Goal: Task Accomplishment & Management: Manage account settings

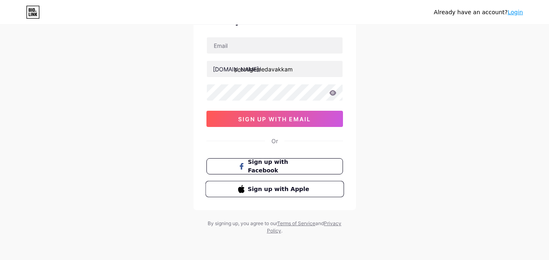
scroll to position [50, 0]
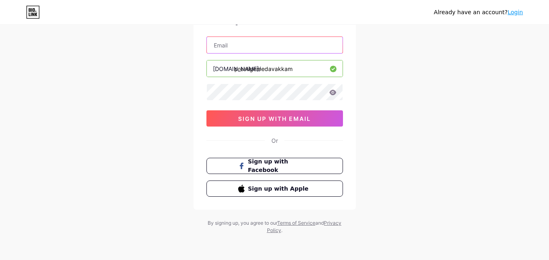
click at [231, 39] on input "text" at bounding box center [275, 45] width 136 height 16
type input "[EMAIL_ADDRESS][DOMAIN_NAME]"
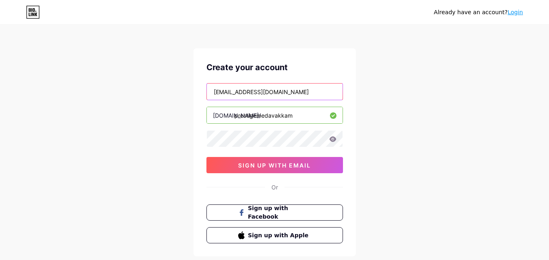
scroll to position [0, 0]
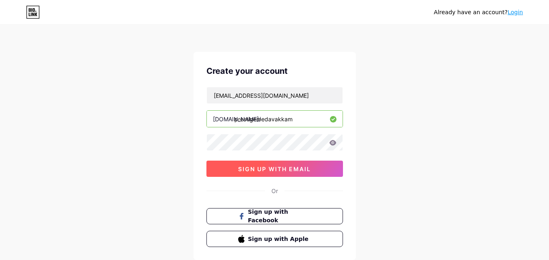
click at [234, 174] on button "sign up with email" at bounding box center [274, 169] width 137 height 16
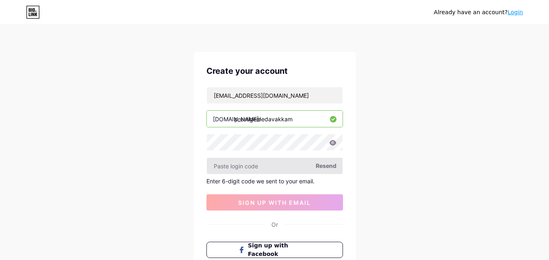
click at [257, 169] on input "text" at bounding box center [275, 166] width 136 height 16
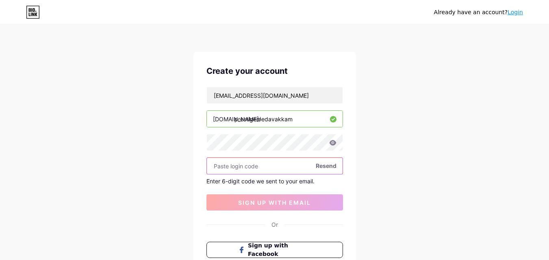
paste input "501905"
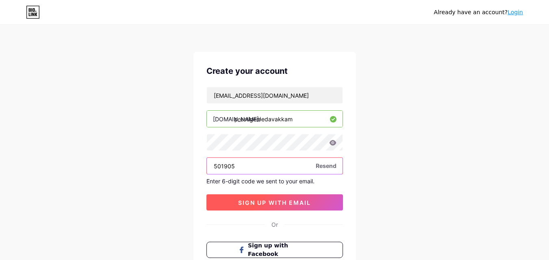
type input "501905"
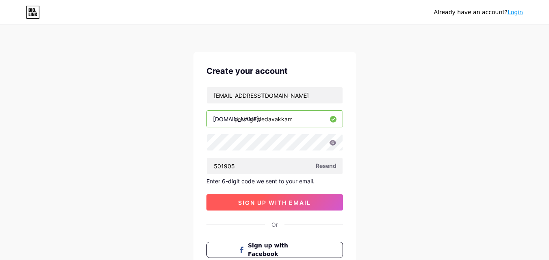
click at [258, 208] on button "sign up with email" at bounding box center [274, 203] width 137 height 16
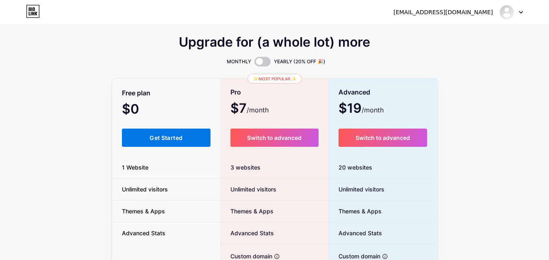
click at [181, 139] on span "Get Started" at bounding box center [166, 137] width 33 height 7
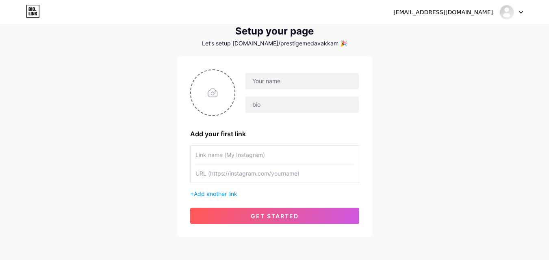
scroll to position [41, 0]
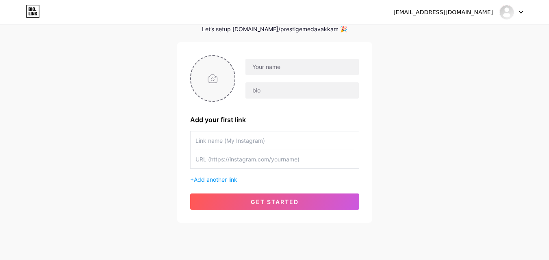
click at [216, 71] on input "file" at bounding box center [213, 78] width 44 height 45
type input "C:\fakepath\logo1.jpg"
drag, startPoint x: 284, startPoint y: 67, endPoint x: 284, endPoint y: 79, distance: 12.6
click at [284, 67] on input "text" at bounding box center [301, 67] width 113 height 16
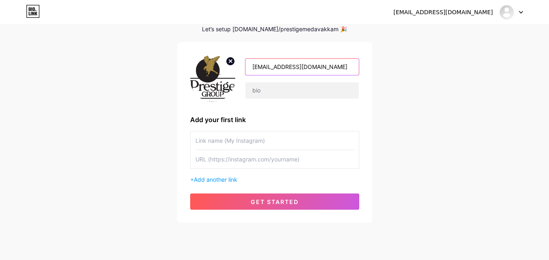
click at [286, 68] on input "[EMAIL_ADDRESS][DOMAIN_NAME]" at bounding box center [301, 67] width 113 height 16
paste input "Prestige Medavakka"
type input "Prestige Medavakkam"
click at [285, 93] on input "text" at bounding box center [301, 90] width 113 height 16
click at [239, 149] on input "text" at bounding box center [274, 141] width 158 height 18
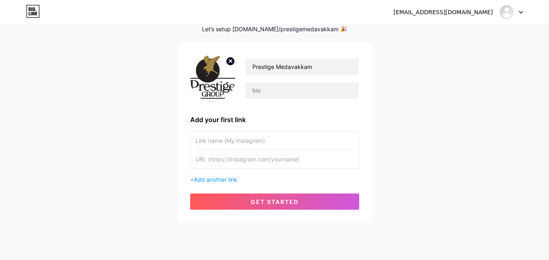
click at [230, 159] on input "text" at bounding box center [274, 159] width 158 height 18
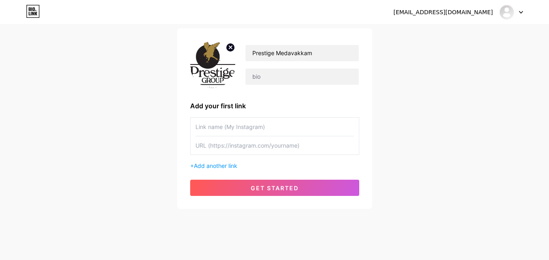
scroll to position [62, 0]
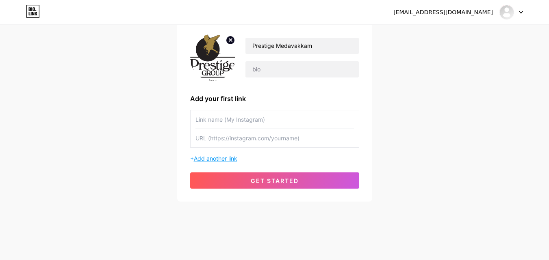
click at [227, 156] on span "Add another link" at bounding box center [215, 158] width 43 height 7
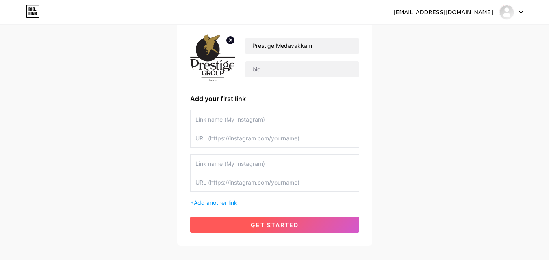
click at [260, 219] on button "get started" at bounding box center [274, 225] width 169 height 16
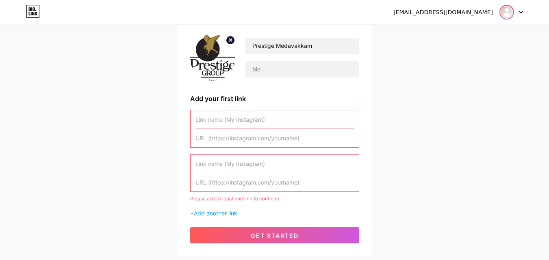
click at [512, 15] on img at bounding box center [506, 12] width 13 height 13
click at [452, 32] on link "Dashboard" at bounding box center [472, 33] width 101 height 22
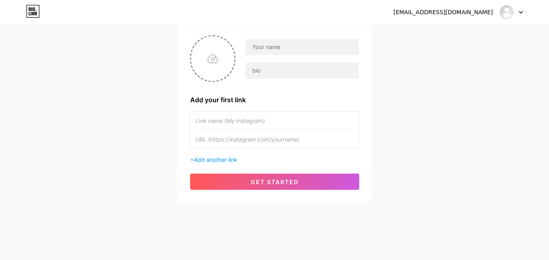
scroll to position [62, 0]
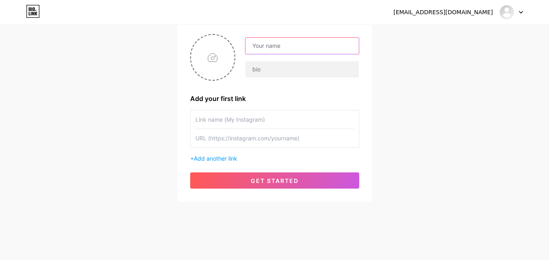
click at [277, 44] on input "text" at bounding box center [301, 46] width 113 height 16
paste input "Prestige Medavakkam"
type input "Prestige Medavakkam"
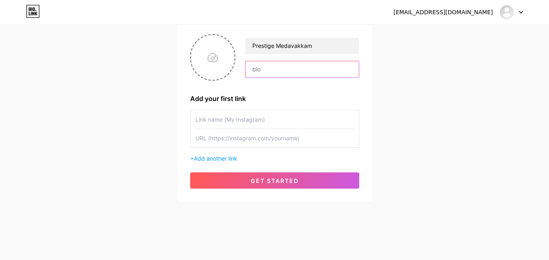
click at [275, 69] on input "text" at bounding box center [301, 69] width 113 height 16
click at [219, 58] on input "file" at bounding box center [213, 57] width 44 height 45
type input "C:\fakepath\logo1.jpg"
click at [247, 141] on input "text" at bounding box center [274, 138] width 158 height 18
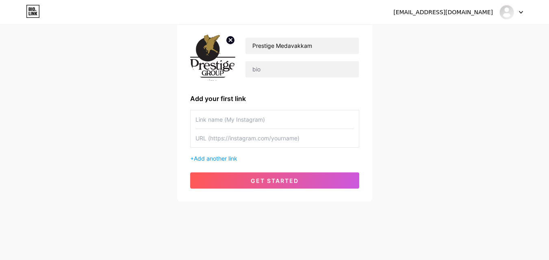
click at [231, 121] on input "text" at bounding box center [274, 120] width 158 height 18
paste input "Prestige Medavakkam"
type input "Prestige Medavakkam"
click at [220, 162] on span "Add another link" at bounding box center [215, 158] width 43 height 7
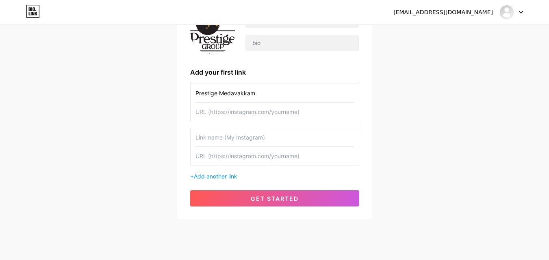
scroll to position [102, 0]
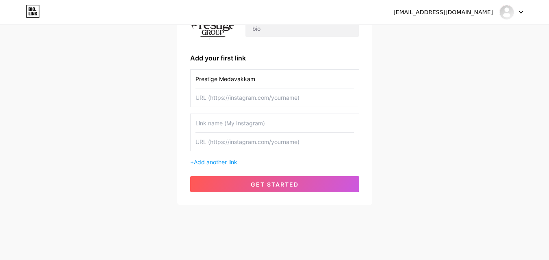
drag, startPoint x: 264, startPoint y: 79, endPoint x: 146, endPoint y: 78, distance: 118.6
click at [146, 78] on div "[EMAIL_ADDRESS][DOMAIN_NAME] Dashboard Logout Setup your page Let’s setup [DOMA…" at bounding box center [274, 65] width 549 height 334
click at [221, 102] on input "text" at bounding box center [274, 98] width 158 height 18
paste input "[URL][DOMAIN_NAME]"
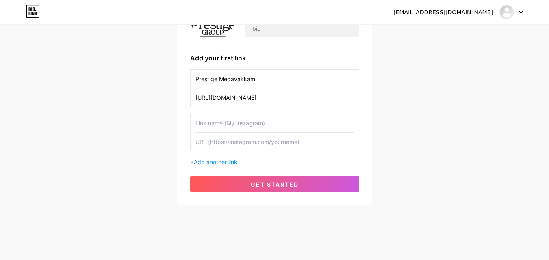
type input "[URL][DOMAIN_NAME]"
click at [215, 125] on input "text" at bounding box center [274, 123] width 158 height 18
click at [234, 144] on input "text" at bounding box center [274, 142] width 158 height 18
paste input "[URL][DOMAIN_NAME]"
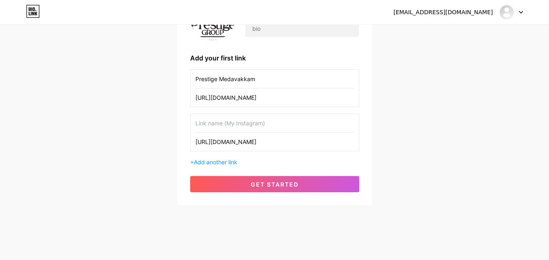
type input "[URL][DOMAIN_NAME]"
click at [223, 126] on input "text" at bounding box center [274, 123] width 158 height 18
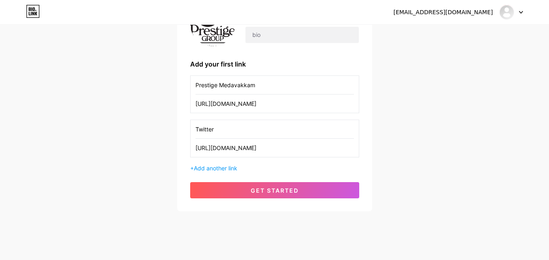
scroll to position [21, 0]
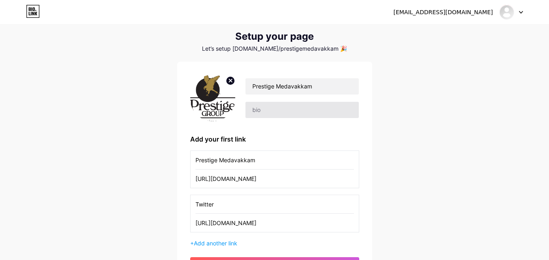
type input "Twitter"
click at [275, 103] on input "text" at bounding box center [301, 110] width 113 height 16
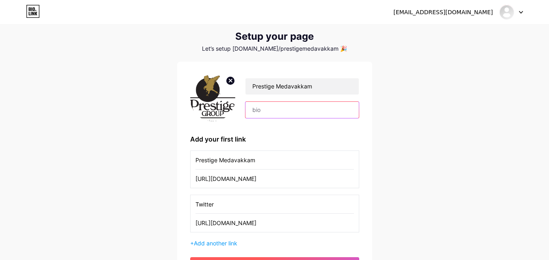
scroll to position [62, 0]
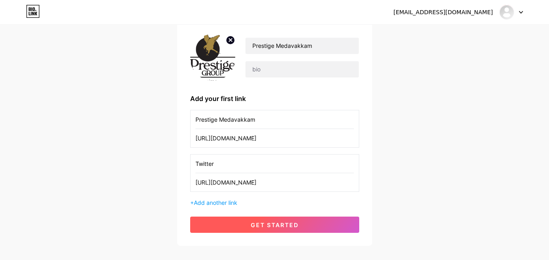
click at [277, 219] on button "get started" at bounding box center [274, 225] width 169 height 16
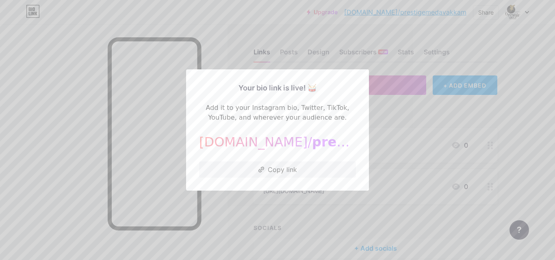
click at [290, 200] on div at bounding box center [277, 130] width 555 height 260
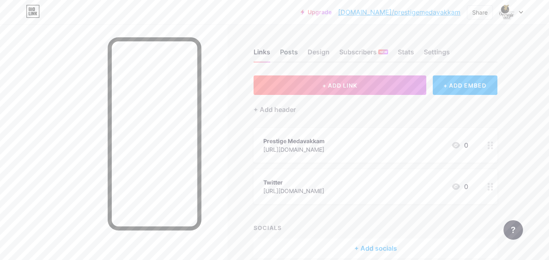
click at [295, 52] on div "Posts" at bounding box center [289, 54] width 18 height 15
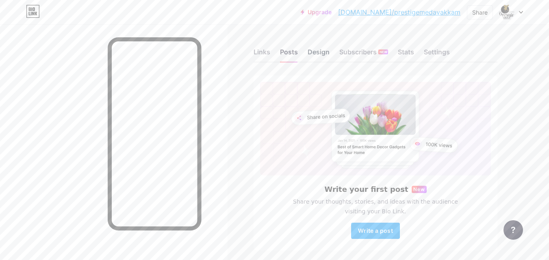
click at [317, 48] on div "Design" at bounding box center [319, 54] width 22 height 15
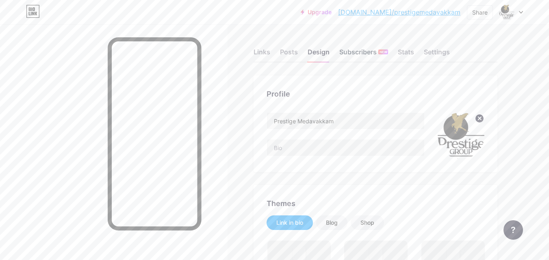
click at [364, 52] on div "Subscribers NEW" at bounding box center [363, 54] width 49 height 15
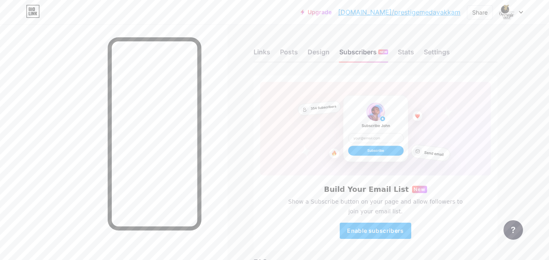
click at [404, 46] on div "Links Posts Design Subscribers NEW Stats Settings" at bounding box center [376, 48] width 244 height 28
click at [405, 54] on div "Stats" at bounding box center [406, 54] width 16 height 15
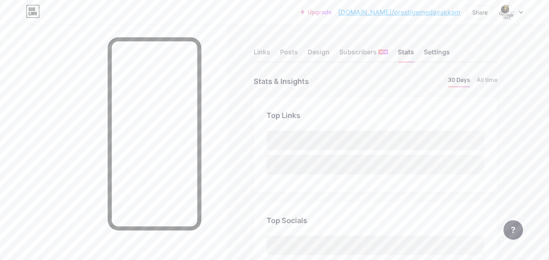
click at [438, 50] on div "Settings" at bounding box center [437, 54] width 26 height 15
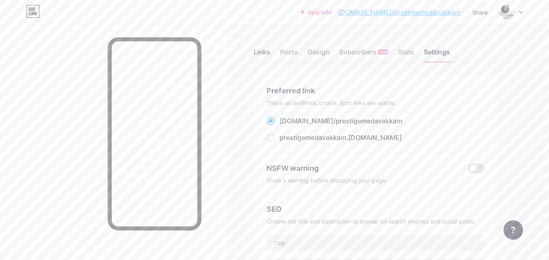
click at [265, 58] on div "Links" at bounding box center [262, 54] width 17 height 15
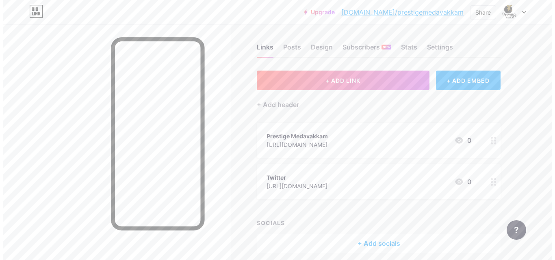
scroll to position [38, 0]
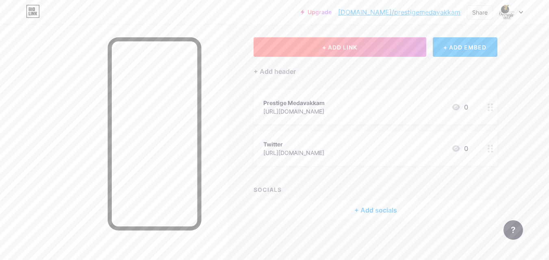
click at [347, 49] on span "+ ADD LINK" at bounding box center [339, 47] width 35 height 7
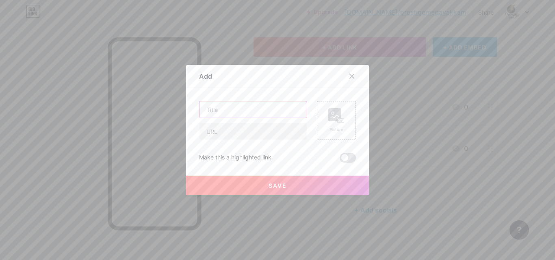
click at [231, 109] on input "text" at bounding box center [252, 110] width 107 height 16
click at [245, 115] on input "text" at bounding box center [252, 110] width 107 height 16
click at [236, 132] on input "text" at bounding box center [252, 132] width 107 height 16
paste input "[URL][DOMAIN_NAME]"
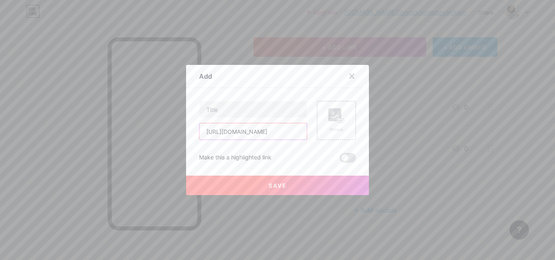
type input "[URL][DOMAIN_NAME]"
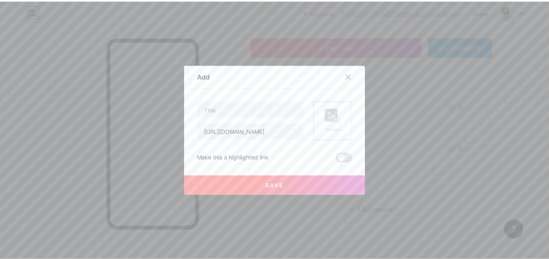
scroll to position [0, 0]
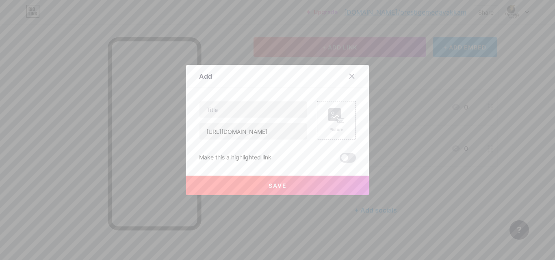
click at [220, 99] on div "Content YouTube Play YouTube video without leaving your page. ADD Vimeo Play Vi…" at bounding box center [277, 125] width 157 height 75
click at [217, 107] on input "text" at bounding box center [252, 110] width 107 height 16
paste input "Prestige Medavakkam Amenities"
type input "Prestige Medavakkam Amenities"
drag, startPoint x: 265, startPoint y: 186, endPoint x: 288, endPoint y: 208, distance: 31.6
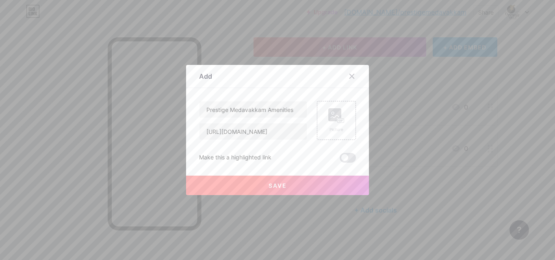
click at [269, 186] on span "Save" at bounding box center [278, 185] width 18 height 7
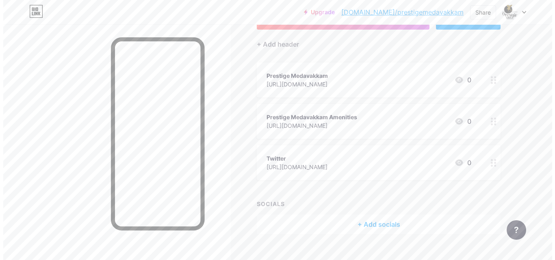
scroll to position [80, 0]
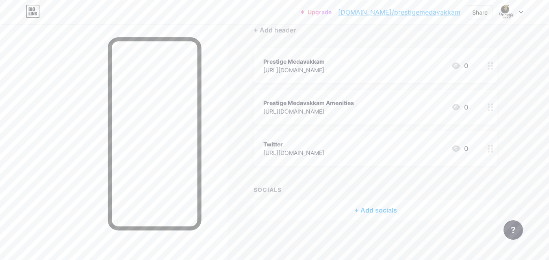
click at [373, 206] on div "+ Add socials" at bounding box center [376, 211] width 244 height 20
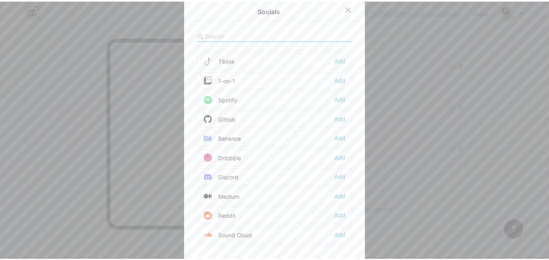
scroll to position [163, 0]
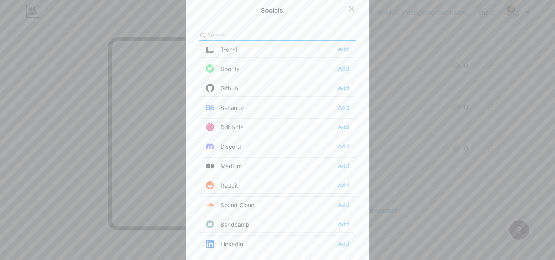
drag, startPoint x: 439, startPoint y: 136, endPoint x: 431, endPoint y: 140, distance: 8.5
click at [438, 136] on div at bounding box center [277, 130] width 555 height 260
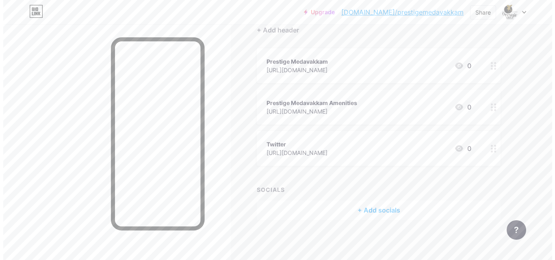
scroll to position [39, 0]
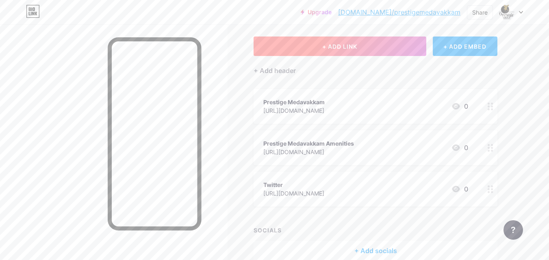
click at [344, 45] on span "+ ADD LINK" at bounding box center [339, 46] width 35 height 7
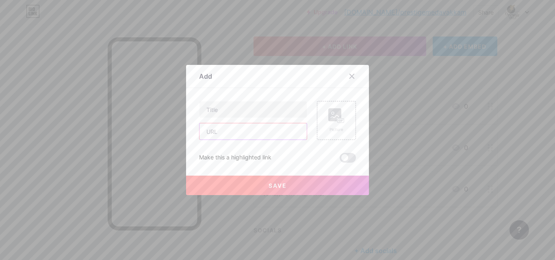
click at [226, 135] on input "text" at bounding box center [252, 132] width 107 height 16
paste input "[URL][DOMAIN_NAME]"
type input "[URL][DOMAIN_NAME]"
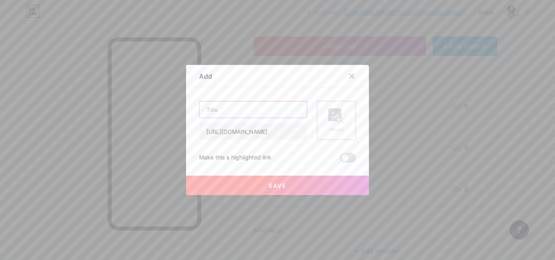
click at [241, 114] on input "text" at bounding box center [252, 110] width 107 height 16
paste input "Prestige Medavakkam Floor Plan"
type input "Prestige Medavakkam Floor Plan"
click at [283, 177] on button "Save" at bounding box center [277, 186] width 183 height 20
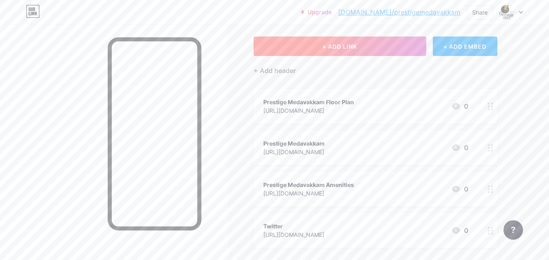
click at [355, 47] on span "+ ADD LINK" at bounding box center [339, 46] width 35 height 7
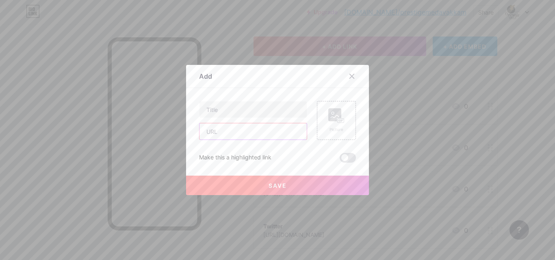
click at [237, 130] on input "text" at bounding box center [252, 132] width 107 height 16
paste input "[URL][DOMAIN_NAME]"
type input "[URL][DOMAIN_NAME]"
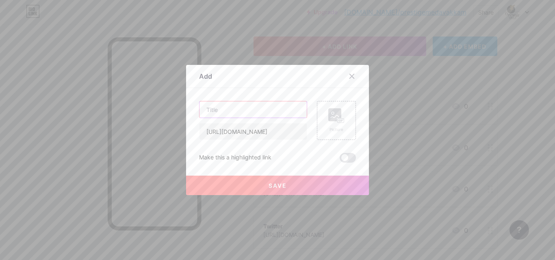
click at [231, 111] on input "text" at bounding box center [252, 110] width 107 height 16
paste input "Prestige Medavakkam Price"
type input "Prestige Medavakkam Price"
click at [316, 187] on button "Save" at bounding box center [277, 186] width 183 height 20
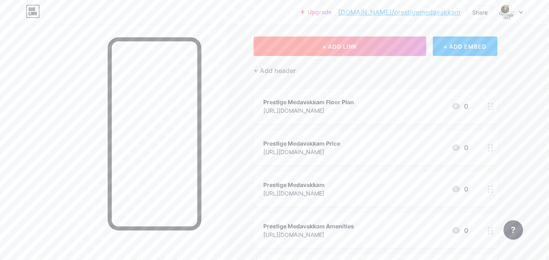
click at [337, 48] on span "+ ADD LINK" at bounding box center [339, 46] width 35 height 7
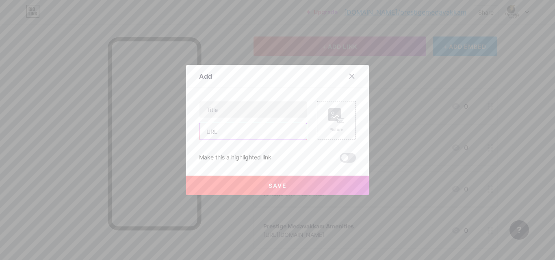
click at [238, 137] on input "text" at bounding box center [252, 132] width 107 height 16
paste input "[URL][DOMAIN_NAME]"
type input "[URL][DOMAIN_NAME]"
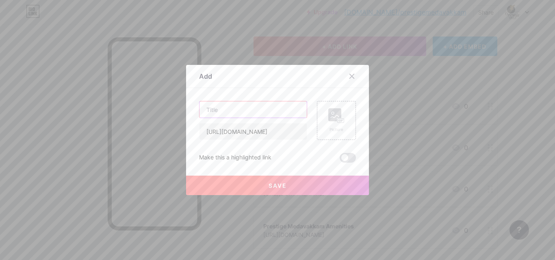
click at [220, 106] on input "text" at bounding box center [252, 110] width 107 height 16
paste input "Prestige Medavakkam Location"
type input "Prestige Medavakkam Location"
click at [283, 188] on span "Save" at bounding box center [278, 185] width 18 height 7
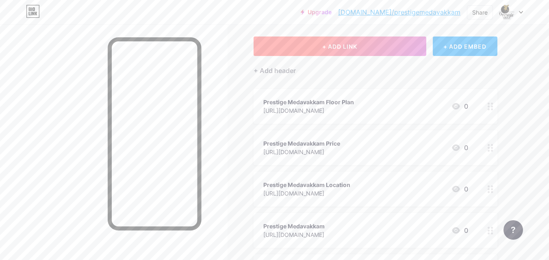
click at [343, 55] on button "+ ADD LINK" at bounding box center [340, 47] width 173 height 20
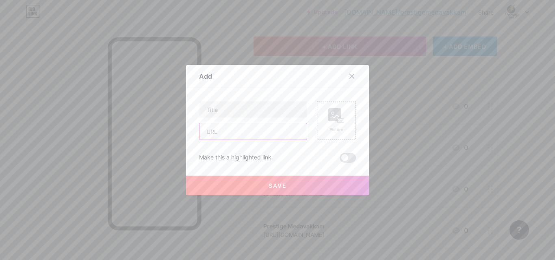
click at [241, 132] on input "text" at bounding box center [252, 132] width 107 height 16
paste input "[URL][DOMAIN_NAME]"
type input "[URL][DOMAIN_NAME]"
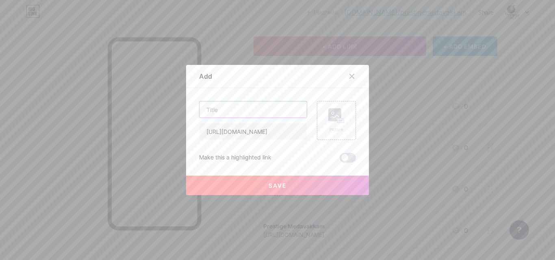
click at [259, 106] on input "text" at bounding box center [252, 110] width 107 height 16
paste input "Prestige Medavakkam About"
type input "Prestige Medavakkam About"
click at [279, 185] on span "Save" at bounding box center [278, 185] width 18 height 7
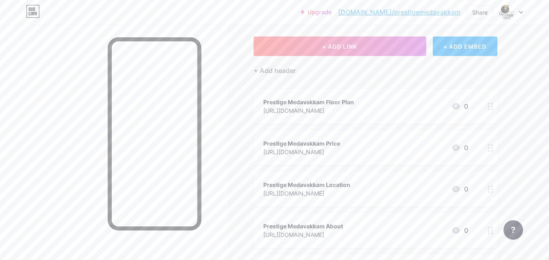
click at [247, 118] on div "Links Posts Design Subscribers NEW Stats Settings + ADD LINK + ADD EMBED + Add …" at bounding box center [265, 226] width 531 height 482
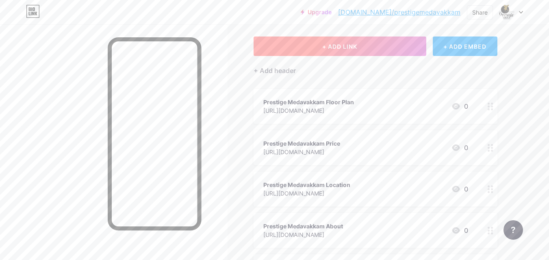
click at [279, 50] on button "+ ADD LINK" at bounding box center [340, 47] width 173 height 20
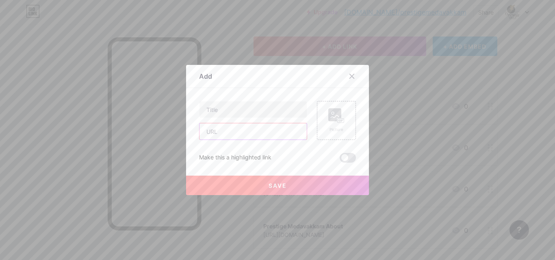
click at [234, 137] on input "text" at bounding box center [252, 132] width 107 height 16
paste input "[URL][DOMAIN_NAME]"
type input "[URL][DOMAIN_NAME]"
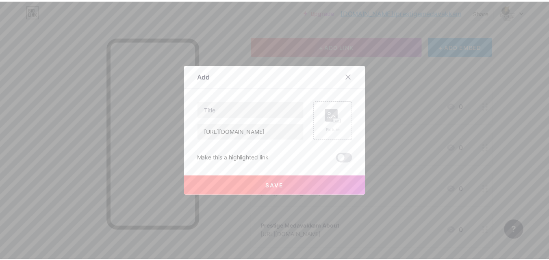
scroll to position [0, 0]
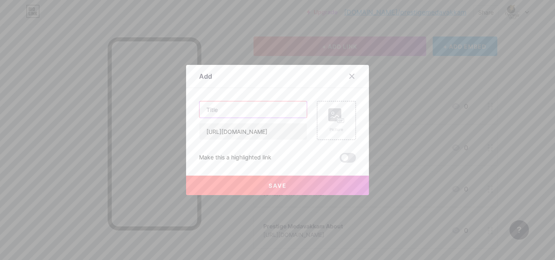
click at [231, 107] on input "text" at bounding box center [252, 110] width 107 height 16
paste input "Prestige Medavakkam Highlights"
type input "Prestige Medavakkam Highlights"
click at [292, 186] on button "Save" at bounding box center [277, 186] width 183 height 20
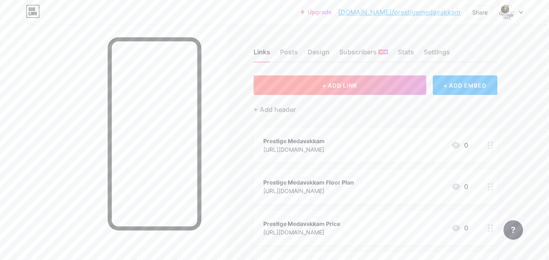
click at [288, 85] on button "+ ADD LINK" at bounding box center [340, 86] width 173 height 20
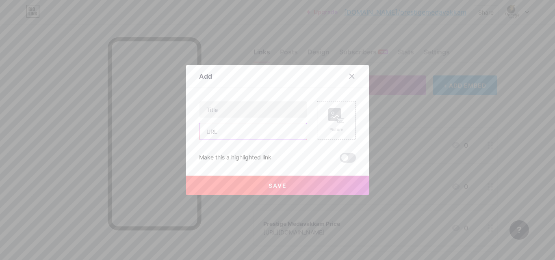
click at [216, 132] on input "text" at bounding box center [252, 132] width 107 height 16
paste input "[URL][DOMAIN_NAME]"
type input "[URL][DOMAIN_NAME]"
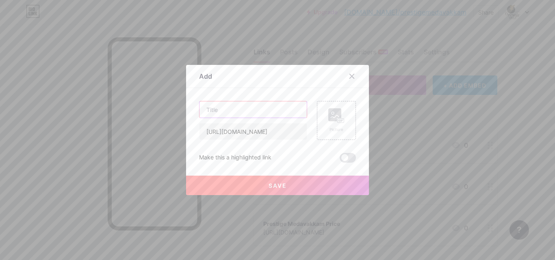
click at [210, 105] on input "text" at bounding box center [252, 110] width 107 height 16
paste input "Prestige Pre Launch Projects [GEOGRAPHIC_DATA]"
type input "Prestige Pre Launch Projects [GEOGRAPHIC_DATA]"
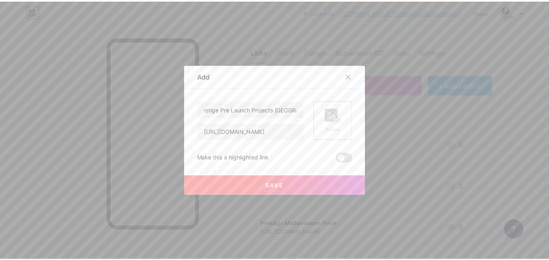
scroll to position [0, 0]
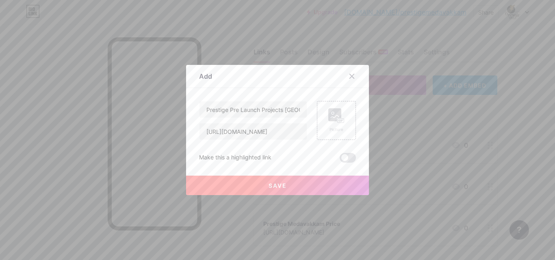
click at [280, 190] on button "Save" at bounding box center [277, 186] width 183 height 20
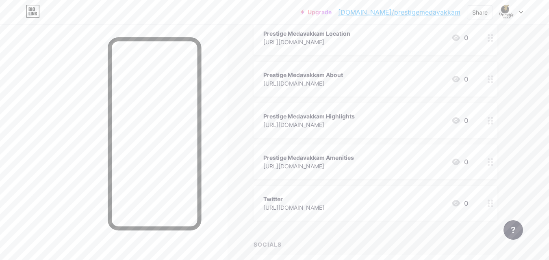
scroll to position [328, 0]
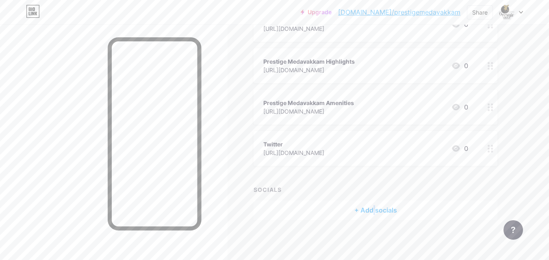
click at [373, 213] on div "+ Add socials" at bounding box center [376, 211] width 244 height 20
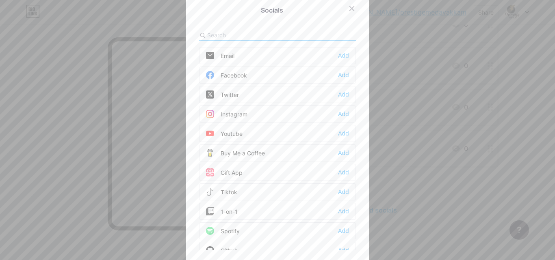
click at [147, 91] on div at bounding box center [277, 130] width 555 height 260
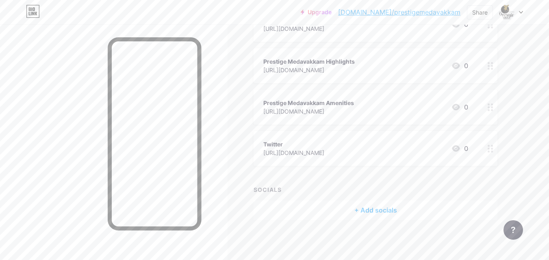
click at [371, 208] on div "+ Add socials" at bounding box center [376, 211] width 244 height 20
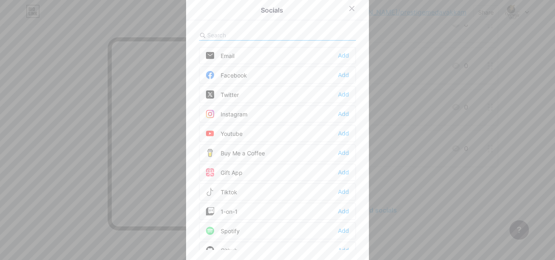
click at [256, 97] on div "Twitter Add" at bounding box center [277, 94] width 157 height 17
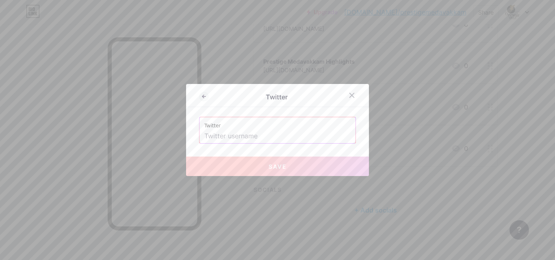
click at [234, 138] on input "text" at bounding box center [277, 137] width 146 height 14
paste input "prestigemedavak"
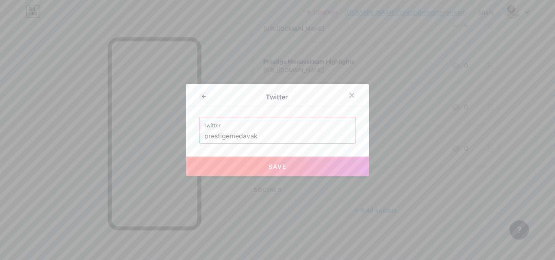
click at [281, 170] on span "Save" at bounding box center [278, 166] width 18 height 7
type input "[URL][DOMAIN_NAME]"
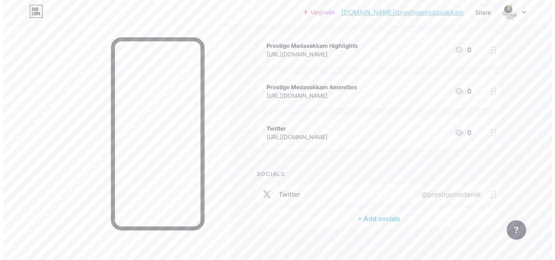
scroll to position [353, 0]
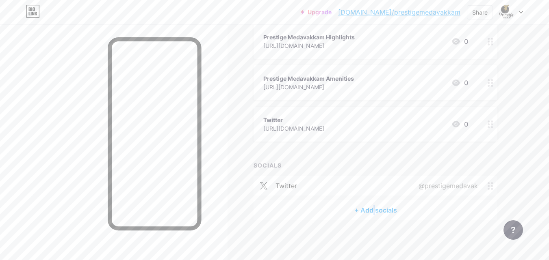
click at [374, 209] on div "+ Add socials" at bounding box center [376, 211] width 244 height 20
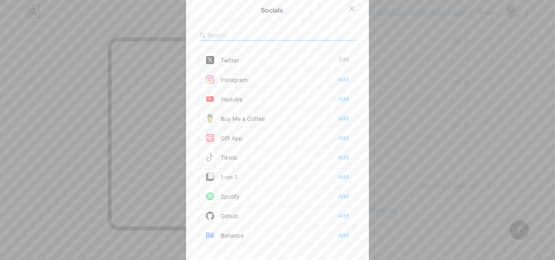
scroll to position [81, 0]
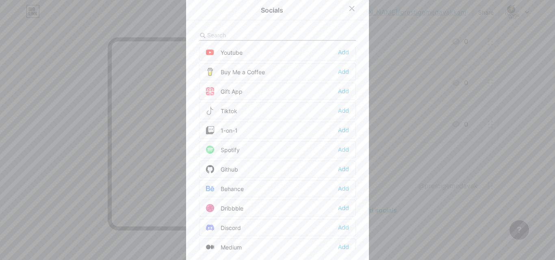
click at [270, 52] on div "Youtube Add" at bounding box center [277, 52] width 157 height 17
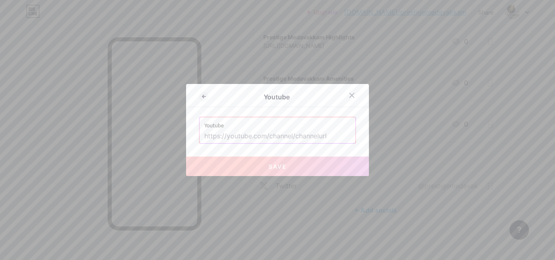
click at [281, 132] on input "text" at bounding box center [277, 137] width 146 height 14
paste input "[URL][DOMAIN_NAME]"
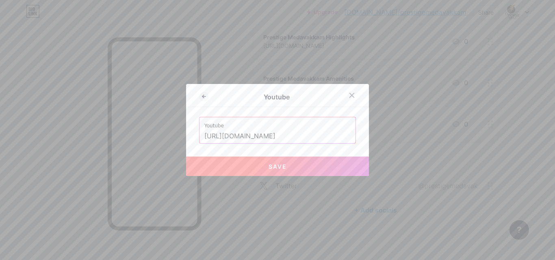
scroll to position [0, 8]
type input "[URL][DOMAIN_NAME]"
click at [253, 166] on button "Save" at bounding box center [277, 167] width 183 height 20
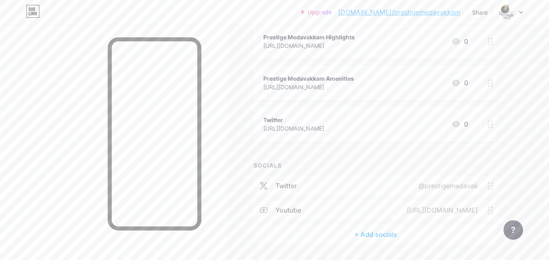
click at [388, 236] on div "+ Add socials" at bounding box center [376, 235] width 244 height 20
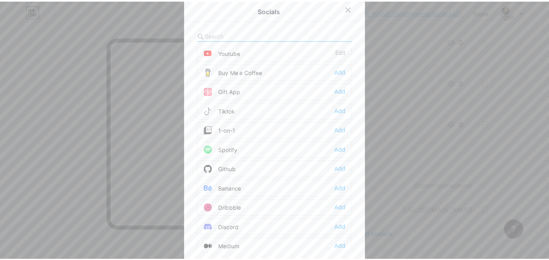
scroll to position [122, 0]
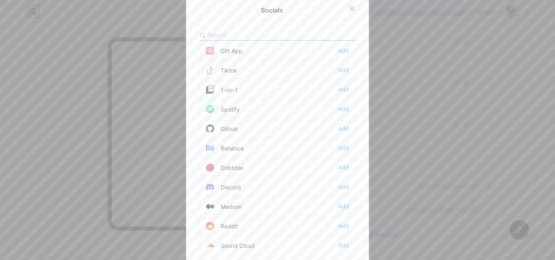
click at [240, 128] on div "Github Add" at bounding box center [277, 128] width 157 height 17
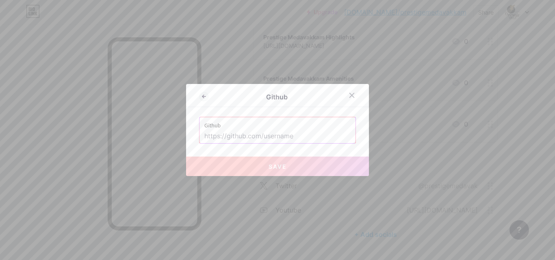
click at [226, 130] on input "text" at bounding box center [277, 137] width 146 height 14
paste input "[URL][DOMAIN_NAME]"
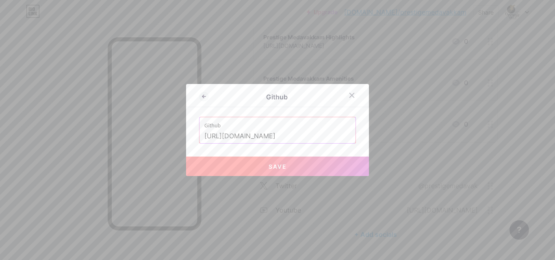
type input "[URL][DOMAIN_NAME]"
click at [279, 166] on span "Save" at bounding box center [278, 166] width 18 height 7
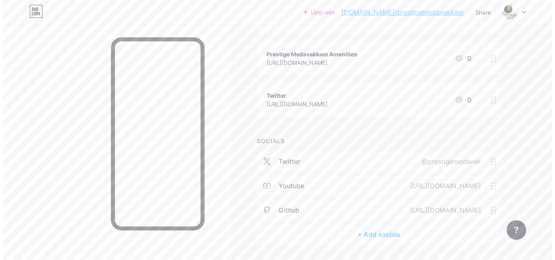
scroll to position [401, 0]
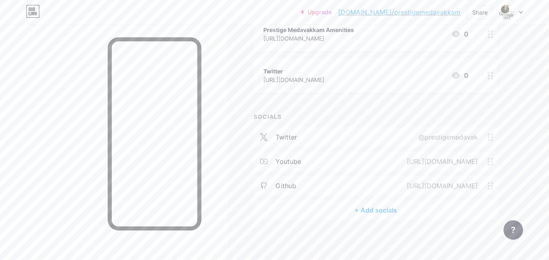
click at [372, 206] on div "+ Add socials" at bounding box center [376, 211] width 244 height 20
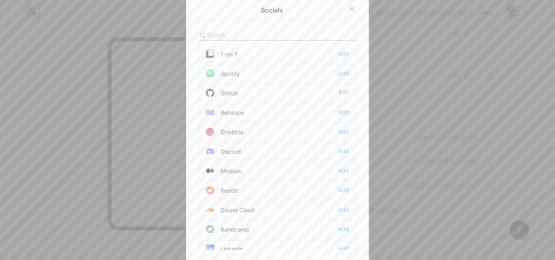
scroll to position [163, 0]
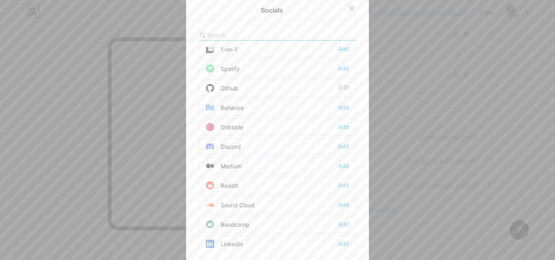
click at [242, 108] on div "Behance Add" at bounding box center [277, 107] width 157 height 17
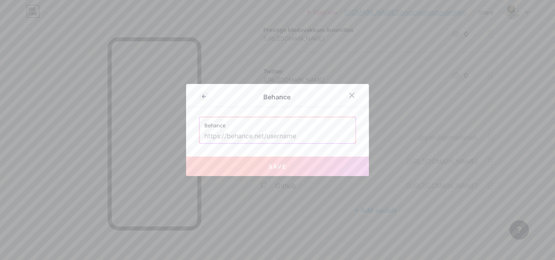
click at [227, 130] on input "text" at bounding box center [277, 137] width 146 height 14
paste input "[URL][DOMAIN_NAME]"
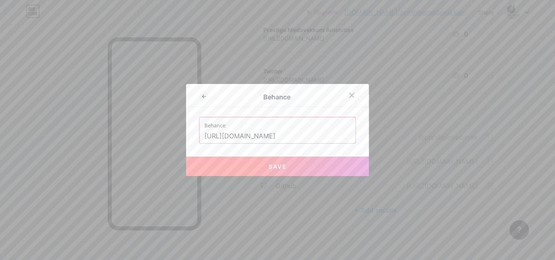
type input "[URL][DOMAIN_NAME]"
click at [259, 169] on button "Save" at bounding box center [277, 167] width 183 height 20
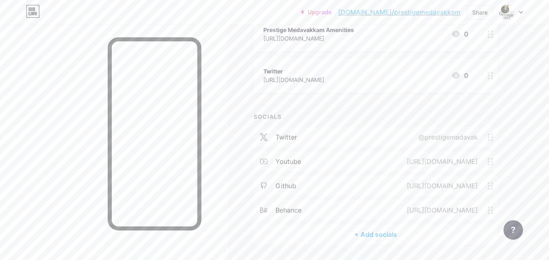
click at [382, 230] on div "+ Add socials" at bounding box center [376, 235] width 244 height 20
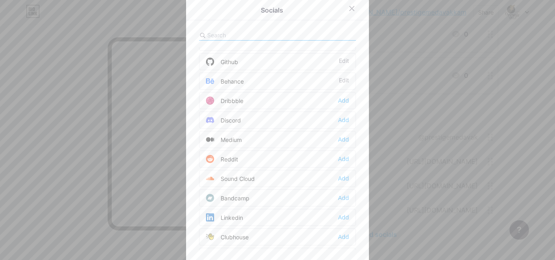
scroll to position [203, 0]
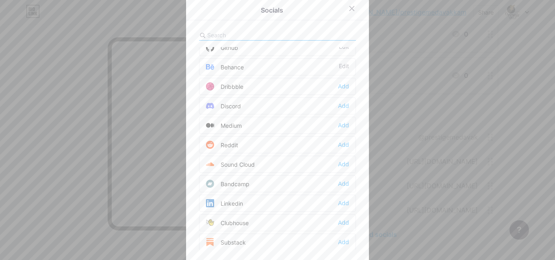
click at [243, 147] on div "Reddit Add" at bounding box center [277, 145] width 157 height 17
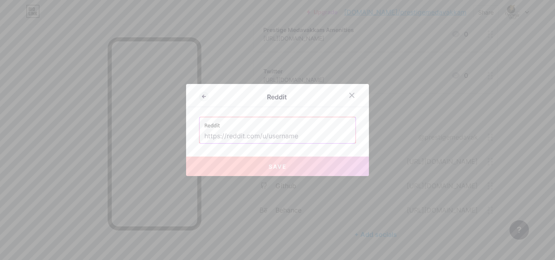
click at [247, 133] on input "text" at bounding box center [277, 137] width 146 height 14
click at [210, 128] on label "Reddit" at bounding box center [277, 123] width 146 height 12
click at [234, 139] on input "text" at bounding box center [277, 137] width 146 height 14
paste input "[URL][DOMAIN_NAME]"
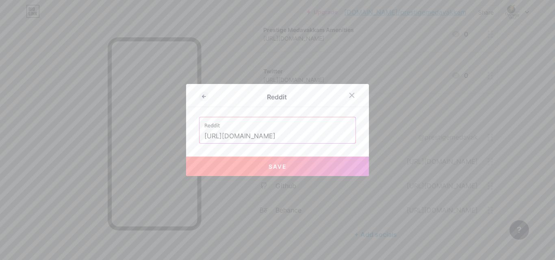
type input "[URL][DOMAIN_NAME]"
click at [253, 164] on button "Save" at bounding box center [277, 167] width 183 height 20
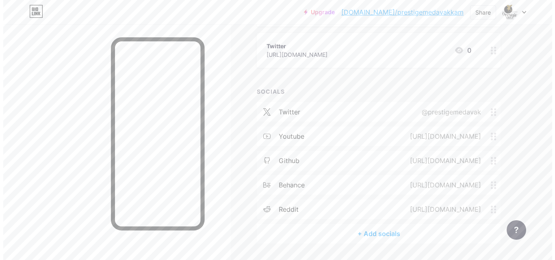
scroll to position [450, 0]
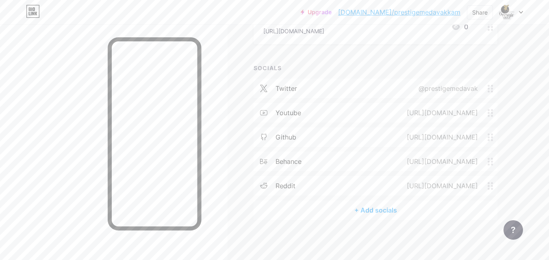
click at [382, 211] on div "+ Add socials" at bounding box center [376, 211] width 244 height 20
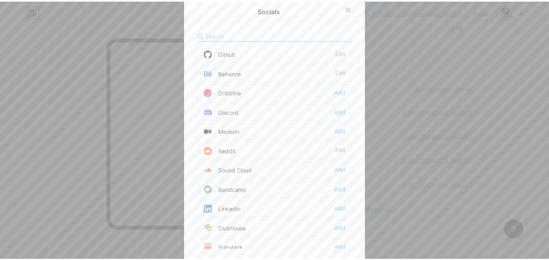
scroll to position [203, 0]
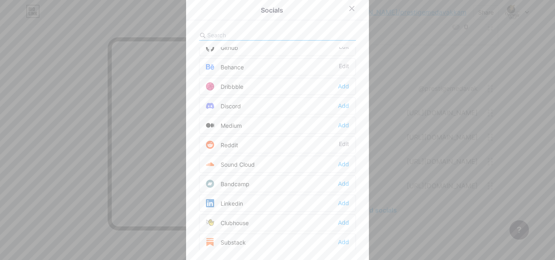
click at [261, 163] on div "Sound Cloud Add" at bounding box center [277, 164] width 157 height 17
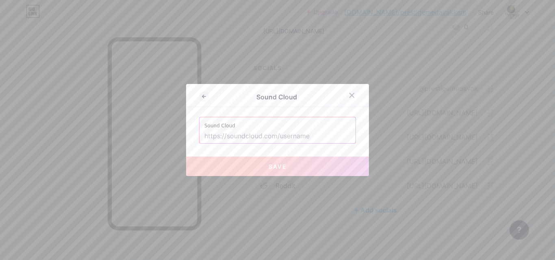
click at [262, 134] on input "text" at bounding box center [277, 137] width 146 height 14
paste input "[URL][DOMAIN_NAME]"
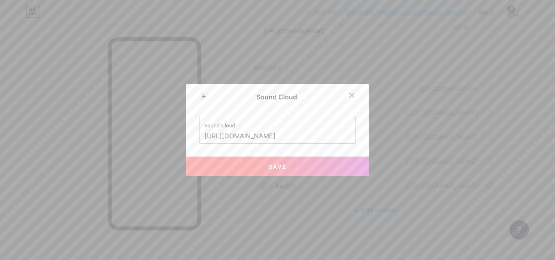
type input "[URL][DOMAIN_NAME]"
click at [262, 172] on button "Save" at bounding box center [277, 167] width 183 height 20
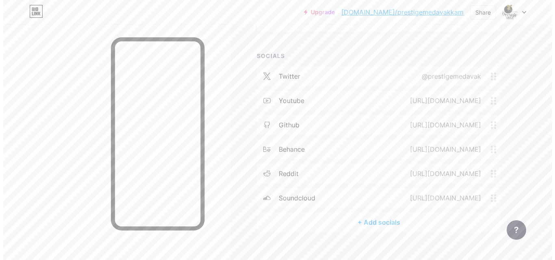
scroll to position [475, 0]
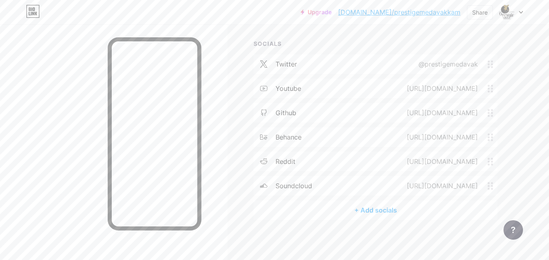
click at [377, 209] on div "+ Add socials" at bounding box center [376, 211] width 244 height 20
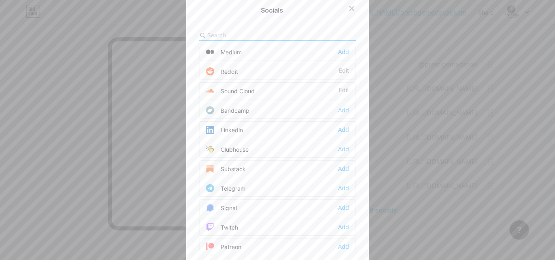
scroll to position [284, 0]
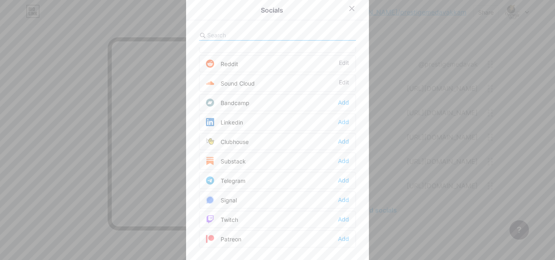
click at [249, 150] on div "Clubhouse Add" at bounding box center [277, 141] width 157 height 17
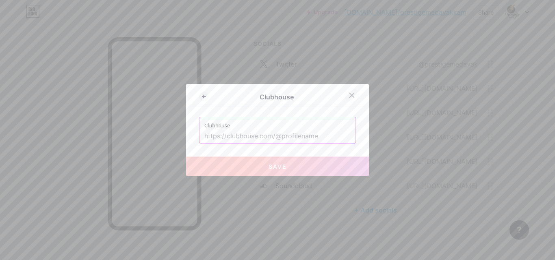
drag, startPoint x: 353, startPoint y: 95, endPoint x: 360, endPoint y: 126, distance: 31.2
click at [353, 95] on div at bounding box center [352, 95] width 15 height 15
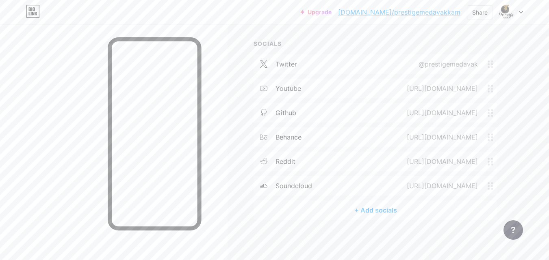
click at [359, 214] on div "+ Add socials" at bounding box center [376, 211] width 244 height 20
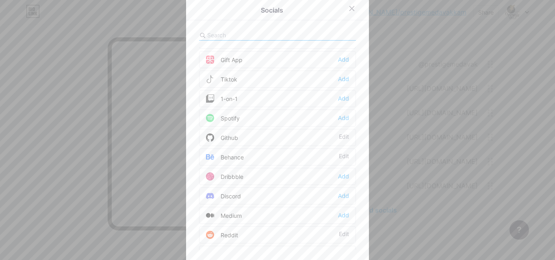
scroll to position [163, 0]
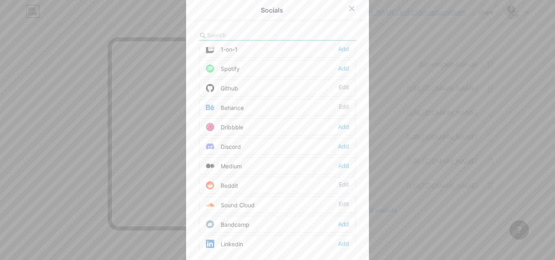
click at [244, 201] on div "Sound Cloud Edit" at bounding box center [277, 205] width 157 height 17
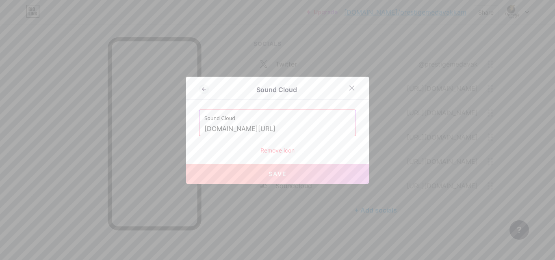
click at [247, 129] on input "[DOMAIN_NAME][URL]" at bounding box center [277, 129] width 146 height 14
click at [347, 83] on div at bounding box center [352, 88] width 15 height 15
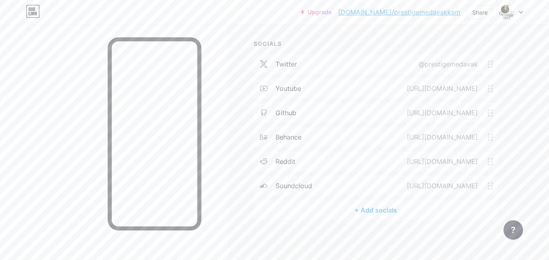
click at [365, 206] on div "+ Add socials" at bounding box center [376, 211] width 244 height 20
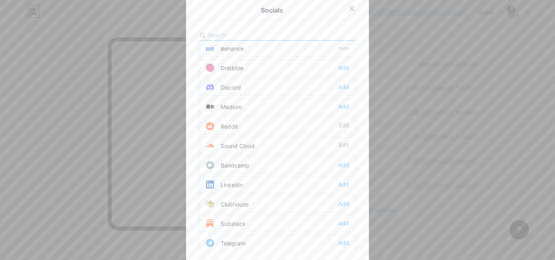
scroll to position [244, 0]
click at [248, 204] on div "Substack Add" at bounding box center [277, 201] width 157 height 17
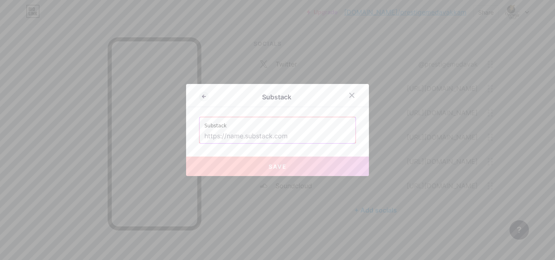
click at [221, 131] on input "text" at bounding box center [277, 137] width 146 height 14
paste input "[URL][DOMAIN_NAME]"
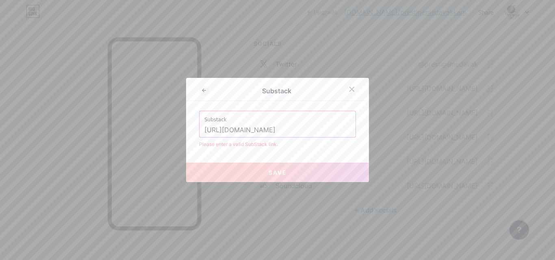
type input "[URL][DOMAIN_NAME]"
click at [269, 173] on span "Save" at bounding box center [278, 172] width 18 height 7
click at [350, 92] on icon at bounding box center [352, 89] width 7 height 7
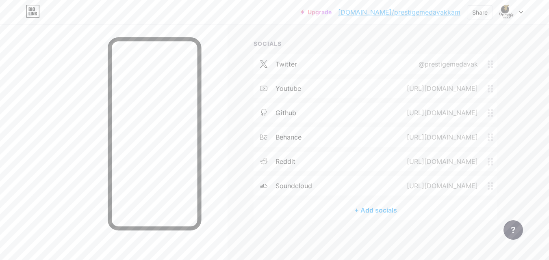
click at [373, 211] on div "+ Add socials" at bounding box center [376, 211] width 244 height 20
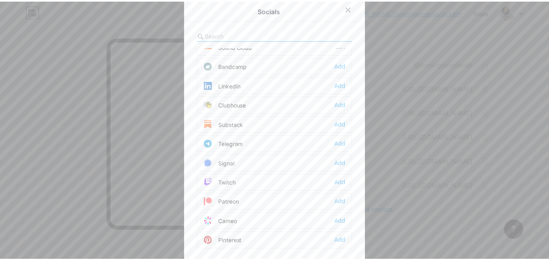
scroll to position [366, 0]
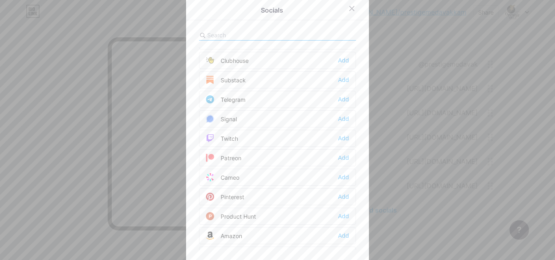
click at [245, 135] on div "Twitch Add" at bounding box center [277, 138] width 157 height 17
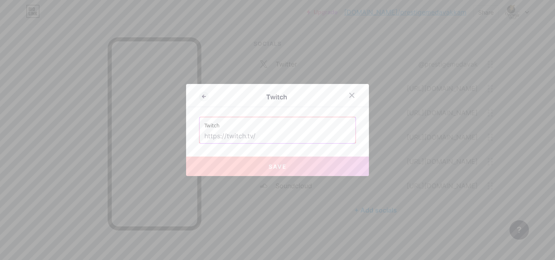
click at [220, 134] on input "text" at bounding box center [277, 137] width 146 height 14
paste input "[URL][DOMAIN_NAME]"
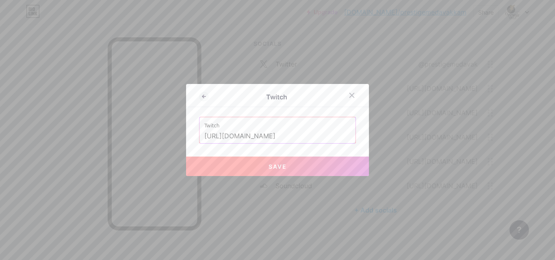
type input "[URL][DOMAIN_NAME]"
click at [274, 167] on span "Save" at bounding box center [278, 166] width 18 height 7
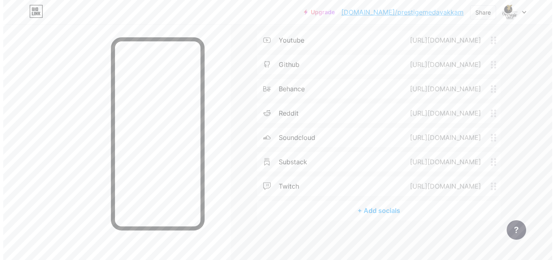
scroll to position [523, 0]
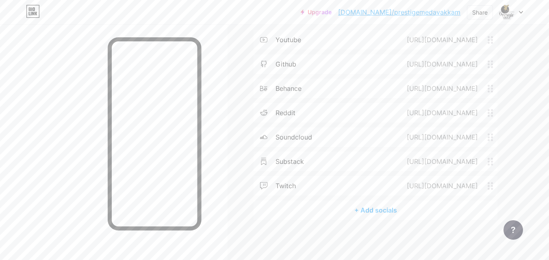
click at [369, 208] on div "+ Add socials" at bounding box center [376, 211] width 244 height 20
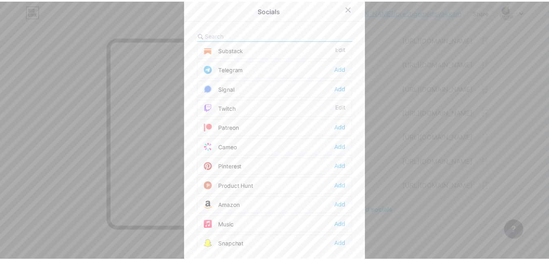
scroll to position [406, 0]
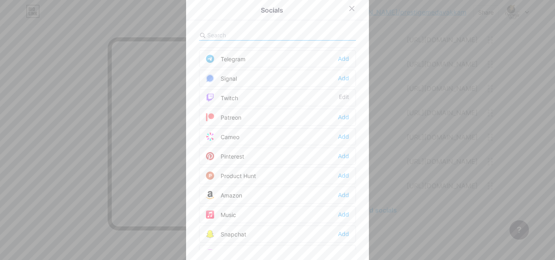
click at [264, 153] on div "Pinterest Add" at bounding box center [277, 156] width 157 height 17
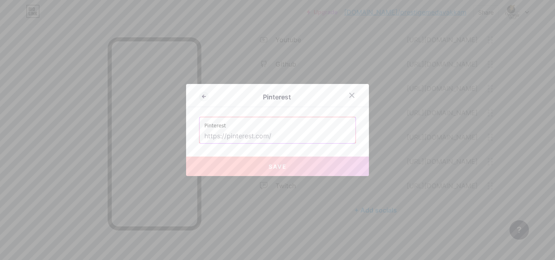
click at [241, 133] on input "text" at bounding box center [277, 137] width 146 height 14
paste input "[URL][DOMAIN_NAME]"
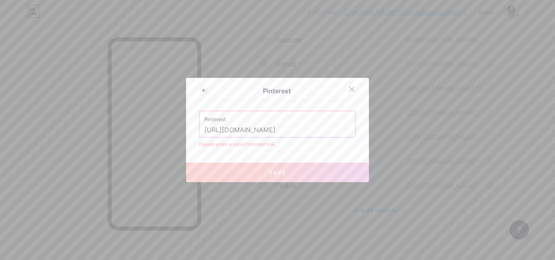
click at [262, 178] on button "Save" at bounding box center [277, 173] width 183 height 20
click at [229, 132] on input "[URL][DOMAIN_NAME]" at bounding box center [277, 131] width 146 height 14
click at [225, 134] on input "[URL][DOMAIN_NAME]" at bounding box center [277, 131] width 146 height 14
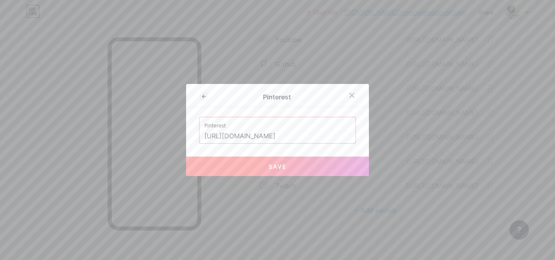
type input "[URL][DOMAIN_NAME]"
click at [269, 168] on span "Save" at bounding box center [278, 166] width 18 height 7
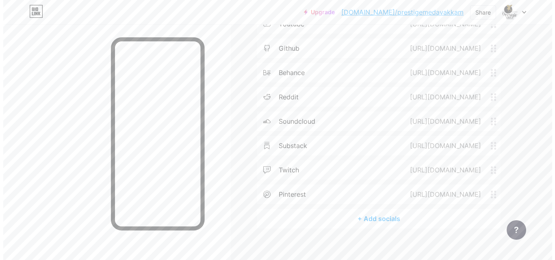
scroll to position [548, 0]
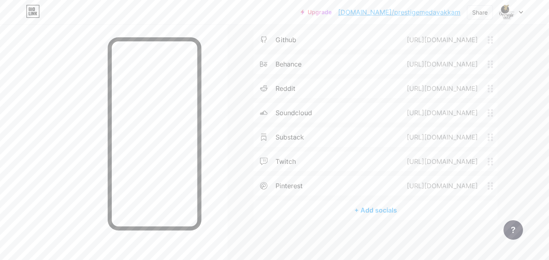
click at [375, 208] on div "+ Add socials" at bounding box center [376, 211] width 244 height 20
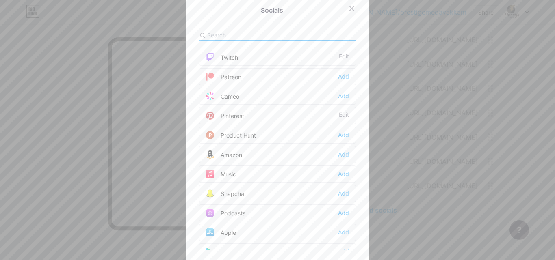
scroll to position [488, 0]
click at [245, 94] on div "Product Hunt" at bounding box center [231, 95] width 50 height 8
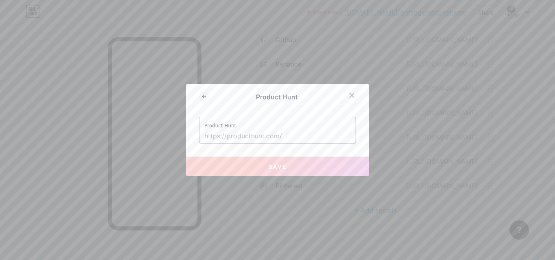
click at [253, 137] on input "text" at bounding box center [277, 137] width 146 height 14
paste input "[URL][DOMAIN_NAME]"
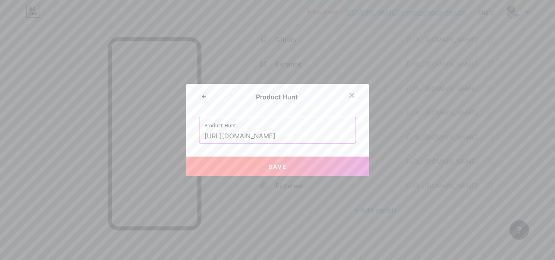
scroll to position [0, 23]
type input "[URL][DOMAIN_NAME]"
click at [273, 173] on button "Save" at bounding box center [277, 167] width 183 height 20
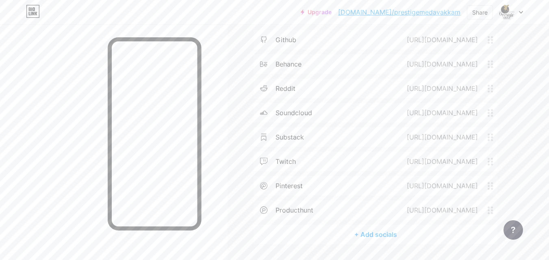
click at [388, 234] on div "+ Add socials" at bounding box center [376, 235] width 244 height 20
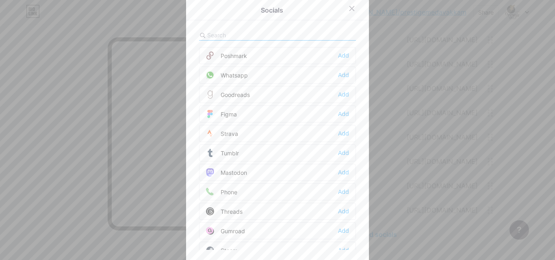
scroll to position [731, 0]
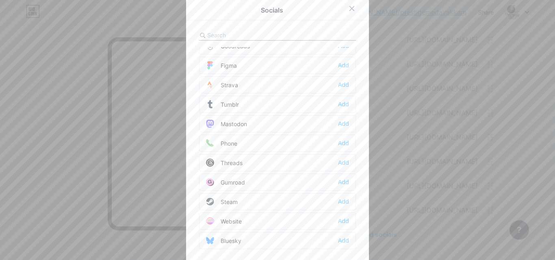
click at [249, 104] on div "Tumblr Add" at bounding box center [277, 104] width 157 height 17
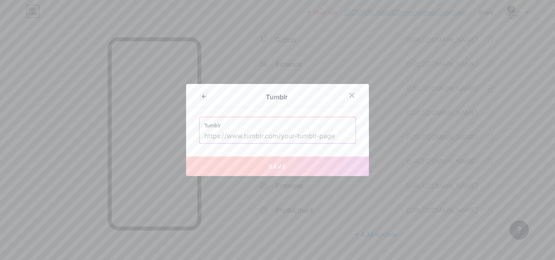
click at [229, 135] on input "text" at bounding box center [277, 137] width 146 height 14
click at [217, 141] on input "text" at bounding box center [277, 137] width 146 height 14
paste input "[URL][DOMAIN_NAME]"
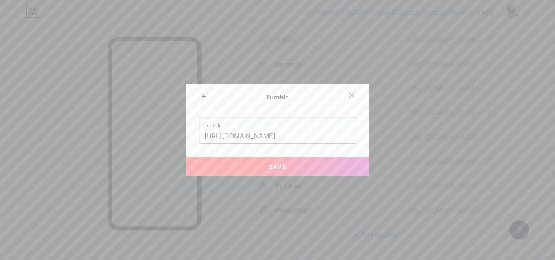
type input "[URL][DOMAIN_NAME]"
click at [287, 167] on button "Save" at bounding box center [277, 167] width 183 height 20
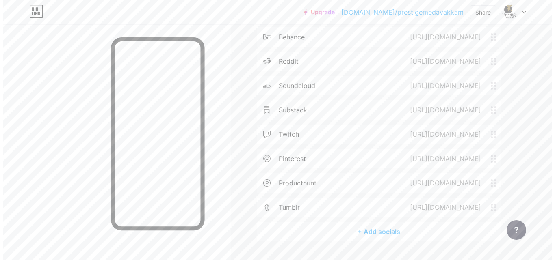
scroll to position [596, 0]
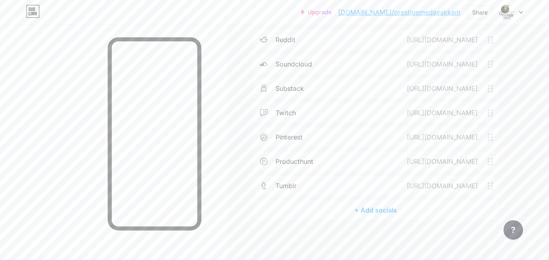
click at [389, 207] on div "+ Add socials" at bounding box center [376, 211] width 244 height 20
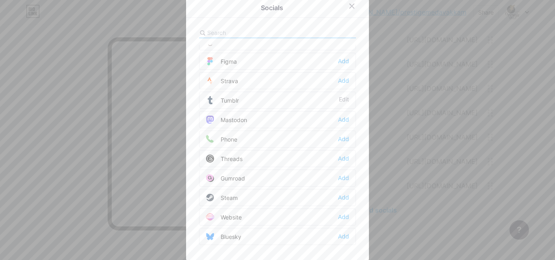
scroll to position [3, 0]
click at [250, 179] on div "Gumroad Add" at bounding box center [277, 177] width 157 height 17
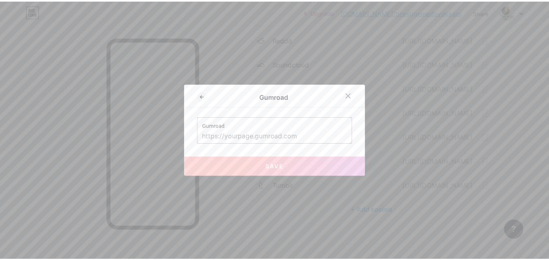
scroll to position [0, 0]
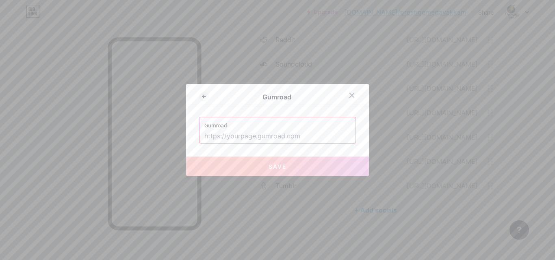
click at [249, 128] on label "Gumroad" at bounding box center [277, 123] width 146 height 12
click at [244, 140] on input "text" at bounding box center [277, 137] width 146 height 14
paste input "[URL][DOMAIN_NAME]"
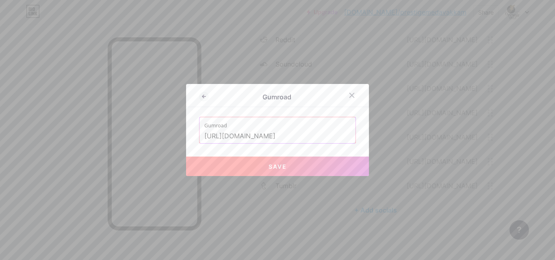
type input "[URL][DOMAIN_NAME]"
click at [247, 166] on button "Save" at bounding box center [277, 167] width 183 height 20
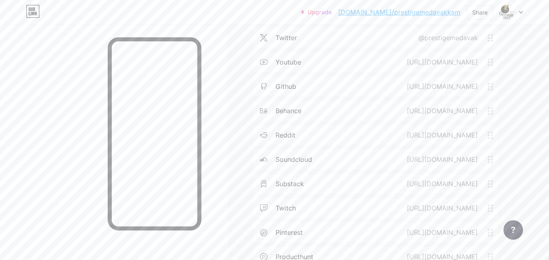
scroll to position [475, 0]
click at [486, 9] on div "Share" at bounding box center [479, 12] width 15 height 9
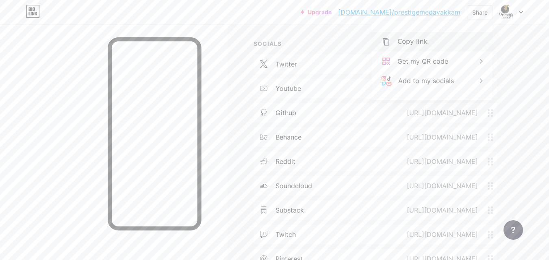
click at [413, 43] on div "Copy link" at bounding box center [412, 42] width 30 height 10
